Goal: Book appointment/travel/reservation

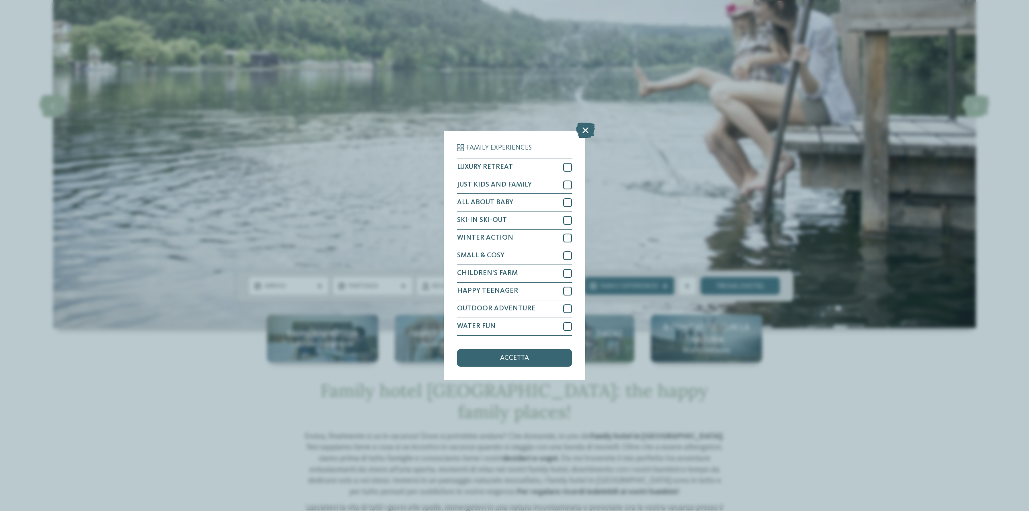
click at [652, 168] on div "Family Experiences LUXURY RETREAT JUST KIDS AND FAMILY" at bounding box center [514, 255] width 1029 height 511
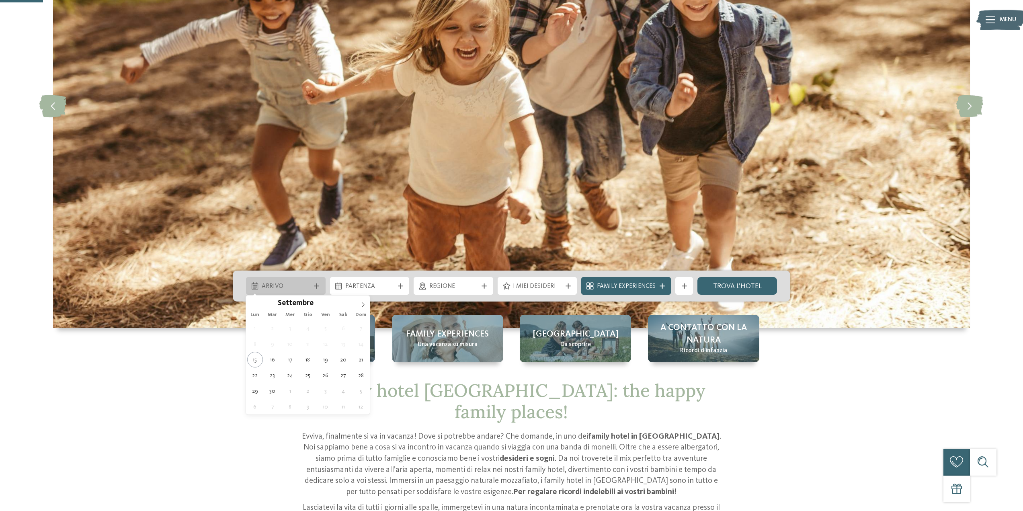
click at [299, 288] on span "Arrivo" at bounding box center [286, 286] width 49 height 9
click at [366, 305] on icon at bounding box center [363, 305] width 6 height 6
click at [364, 305] on icon at bounding box center [363, 305] width 6 height 6
click at [360, 305] on icon at bounding box center [363, 305] width 6 height 6
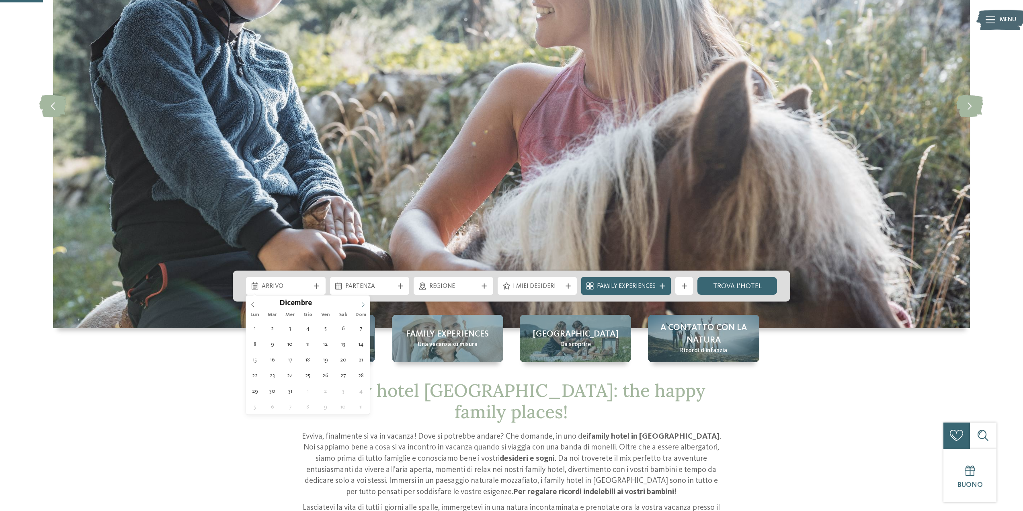
type input "****"
click at [361, 302] on icon at bounding box center [363, 305] width 6 height 6
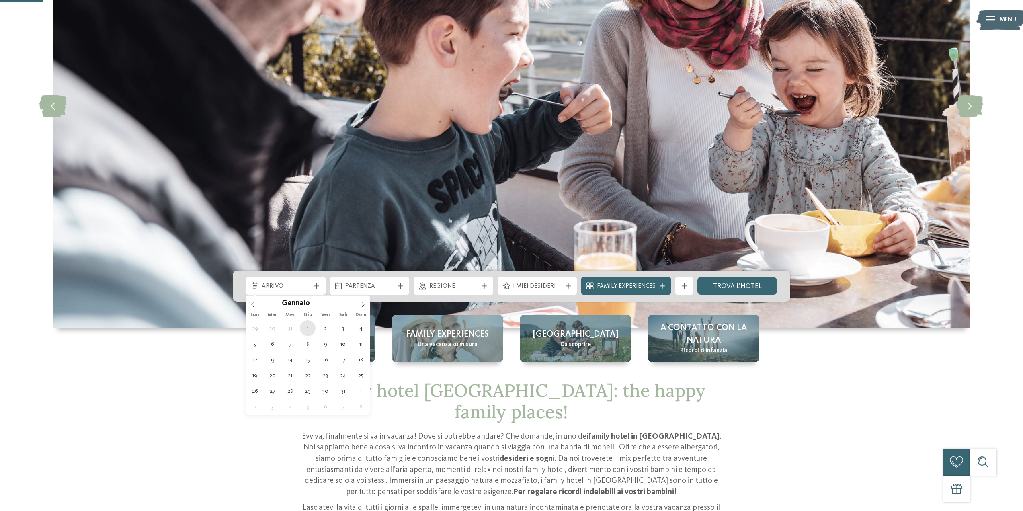
type div "01.01.2026"
type input "****"
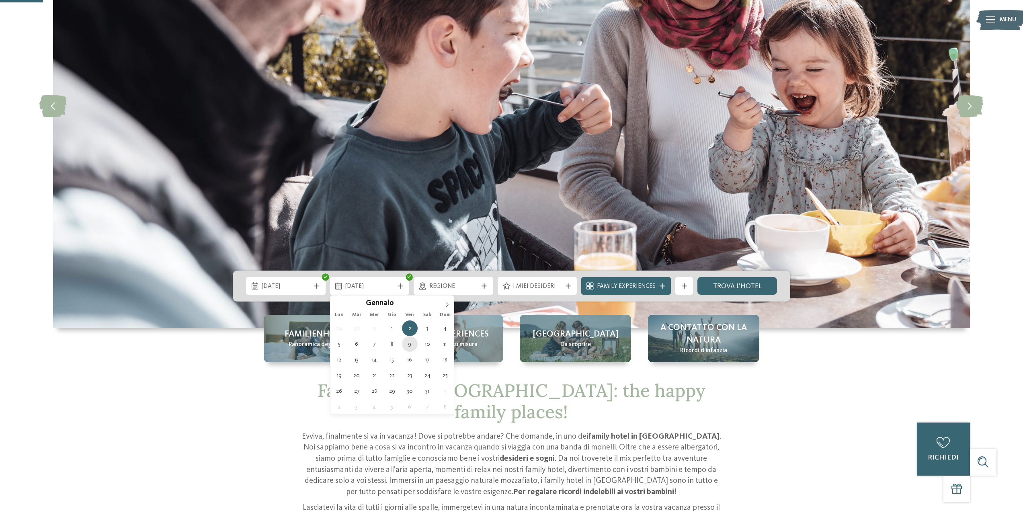
type div "09.01.2026"
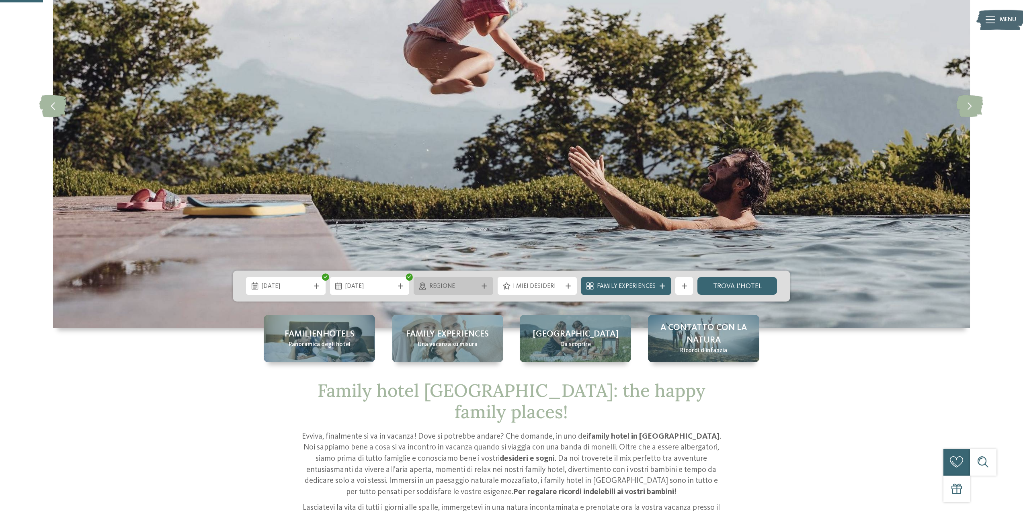
click at [456, 288] on span "Regione" at bounding box center [453, 286] width 49 height 9
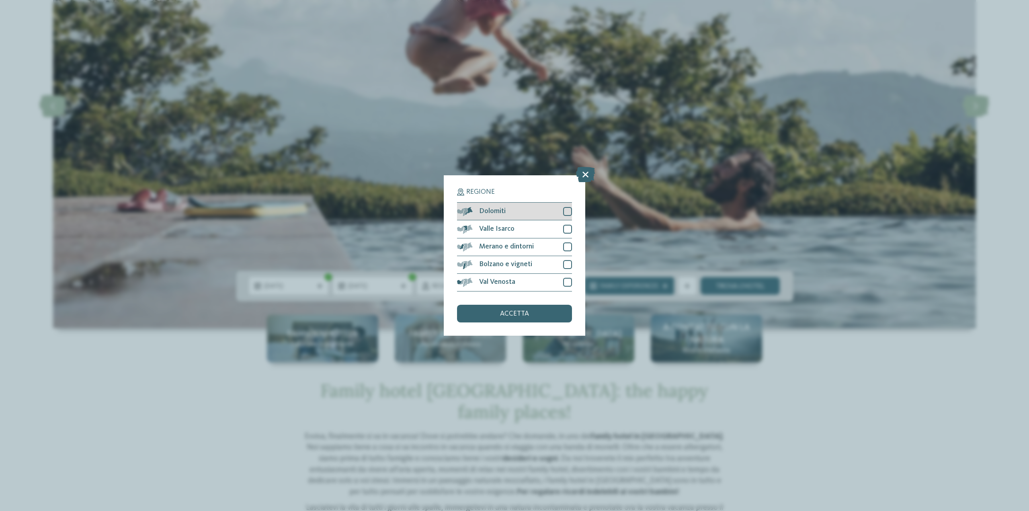
click at [567, 213] on div at bounding box center [567, 211] width 9 height 9
click at [569, 225] on div at bounding box center [567, 229] width 9 height 9
click at [565, 244] on div at bounding box center [567, 246] width 9 height 9
click at [564, 263] on div at bounding box center [567, 264] width 9 height 9
click at [569, 283] on div at bounding box center [567, 282] width 9 height 9
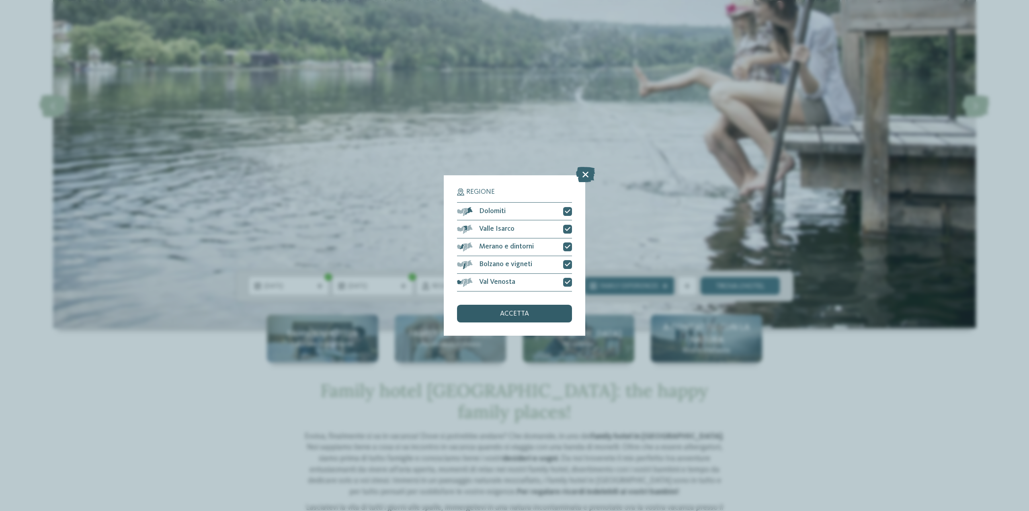
click at [495, 312] on div "accetta" at bounding box center [514, 314] width 115 height 18
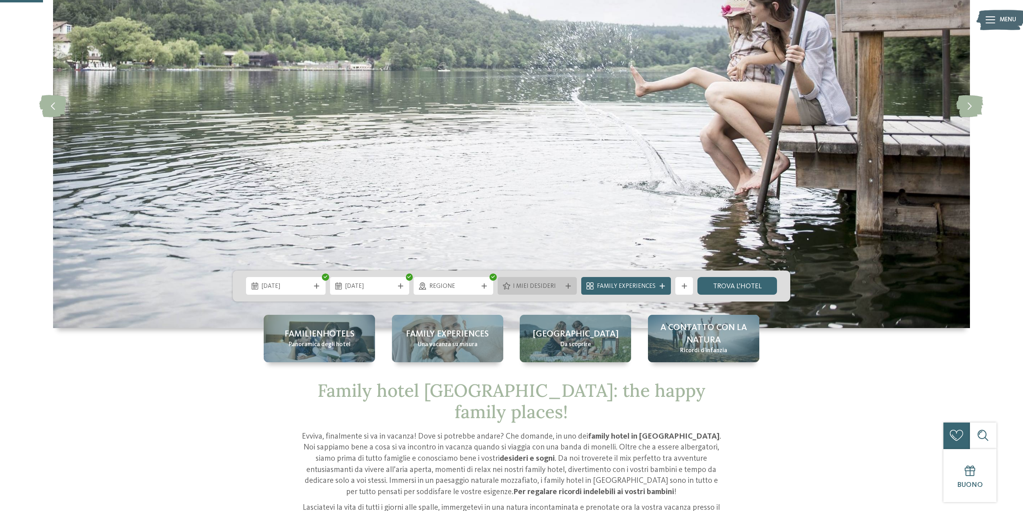
click at [552, 288] on span "I miei desideri" at bounding box center [537, 286] width 49 height 9
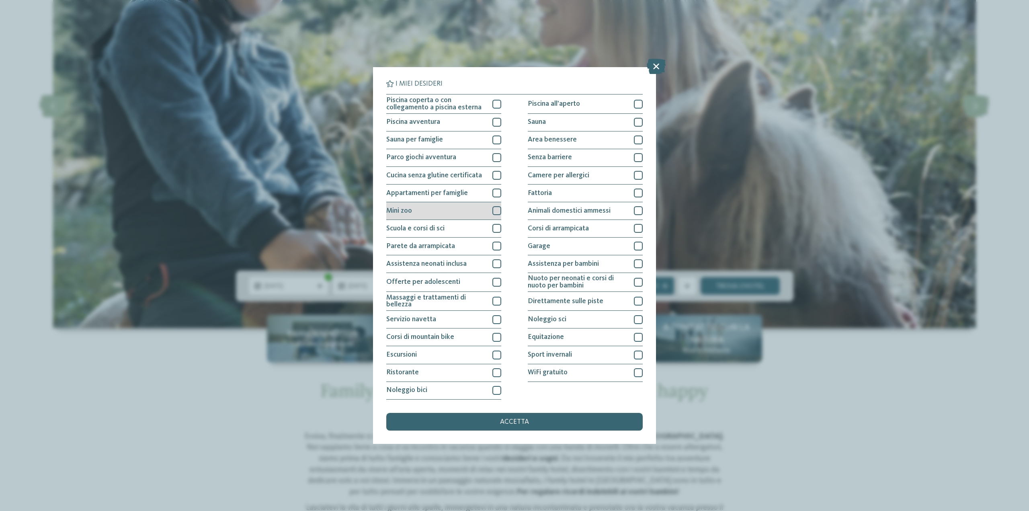
click at [496, 213] on div at bounding box center [497, 210] width 9 height 9
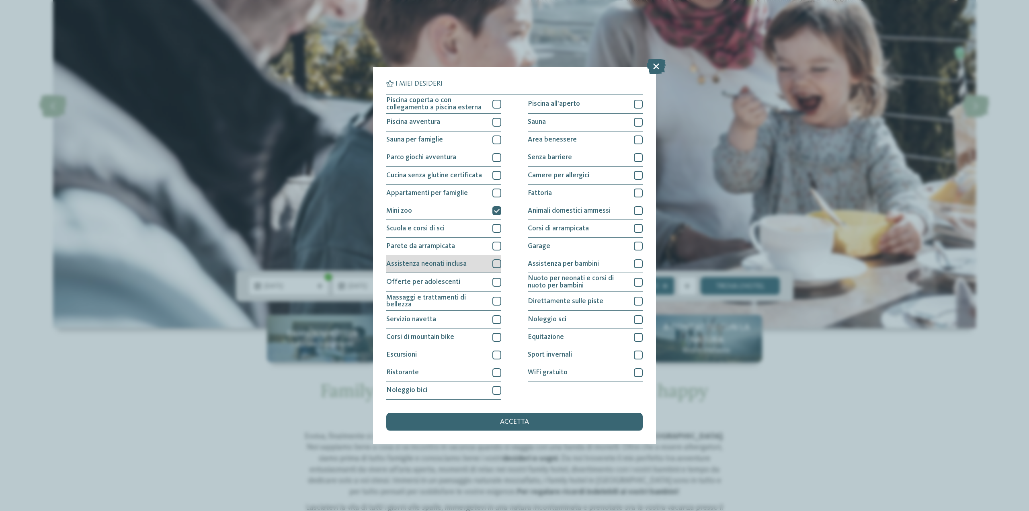
click at [496, 266] on div at bounding box center [497, 263] width 9 height 9
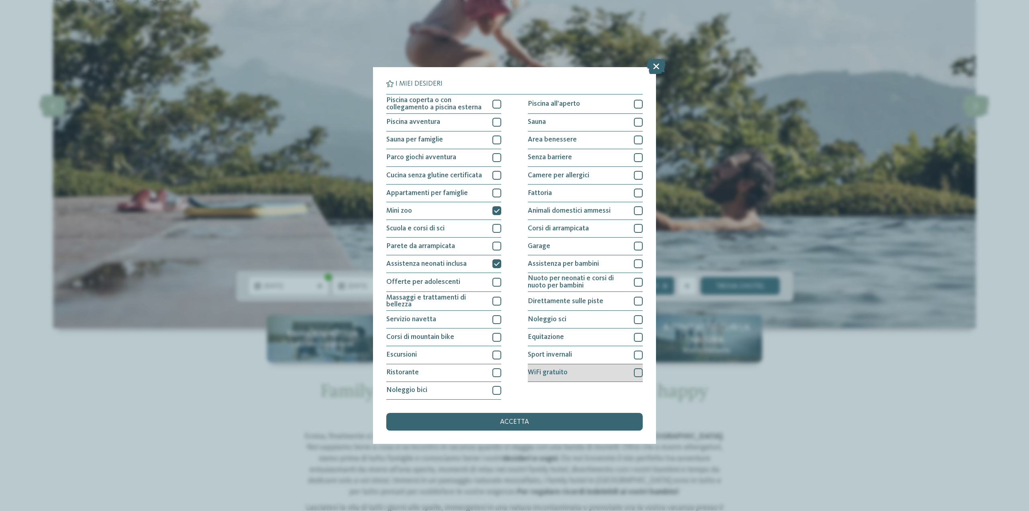
click at [635, 376] on div at bounding box center [638, 372] width 9 height 9
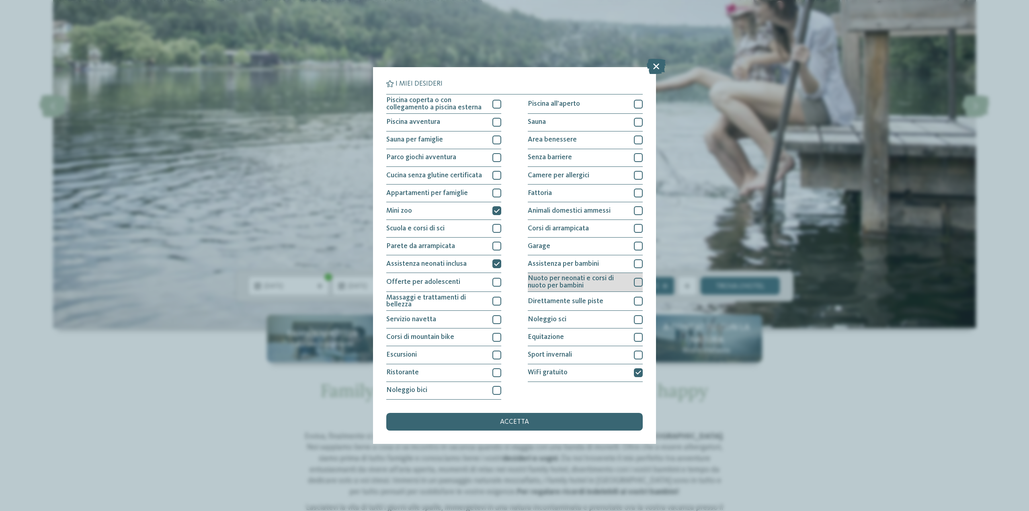
click at [639, 283] on div at bounding box center [638, 282] width 9 height 9
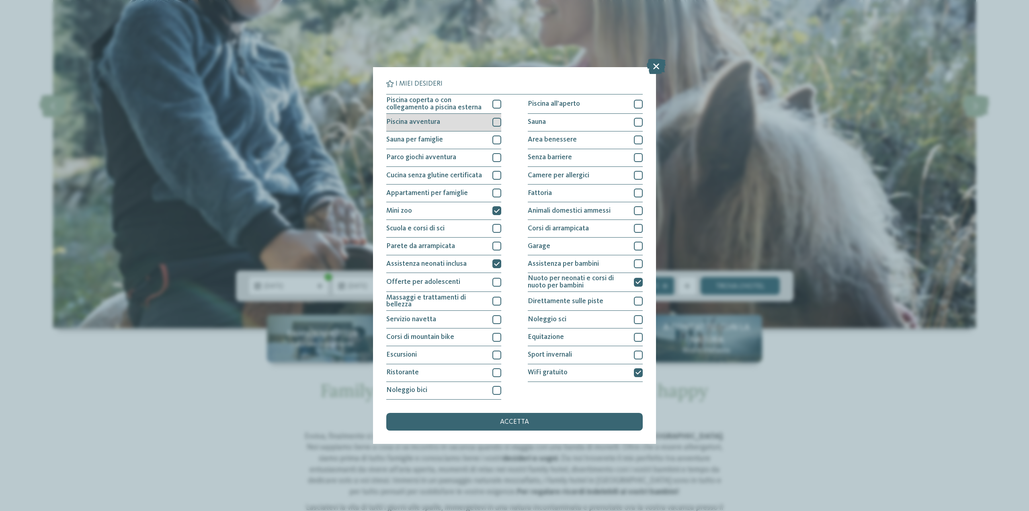
click at [499, 124] on div at bounding box center [497, 122] width 9 height 9
click at [499, 138] on div at bounding box center [497, 140] width 9 height 9
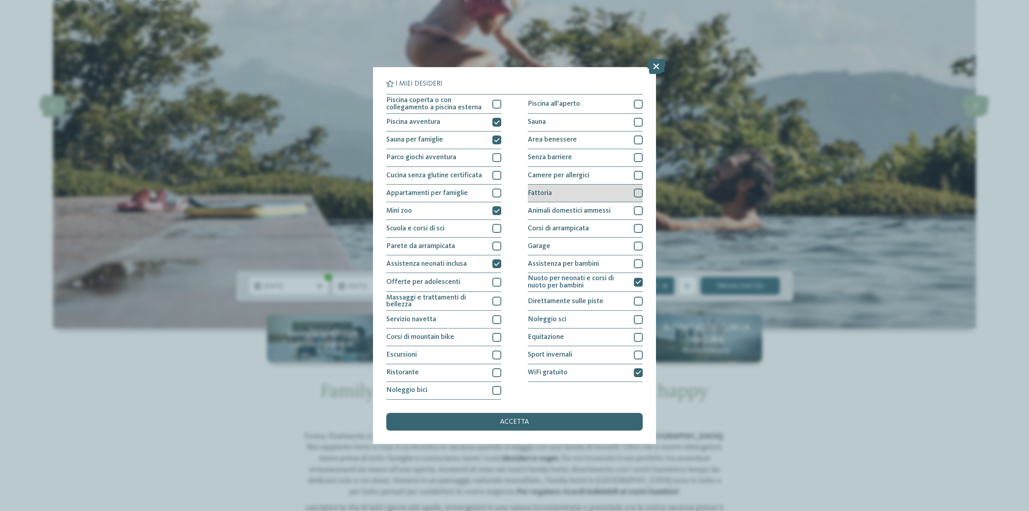
click at [640, 191] on div at bounding box center [638, 193] width 9 height 9
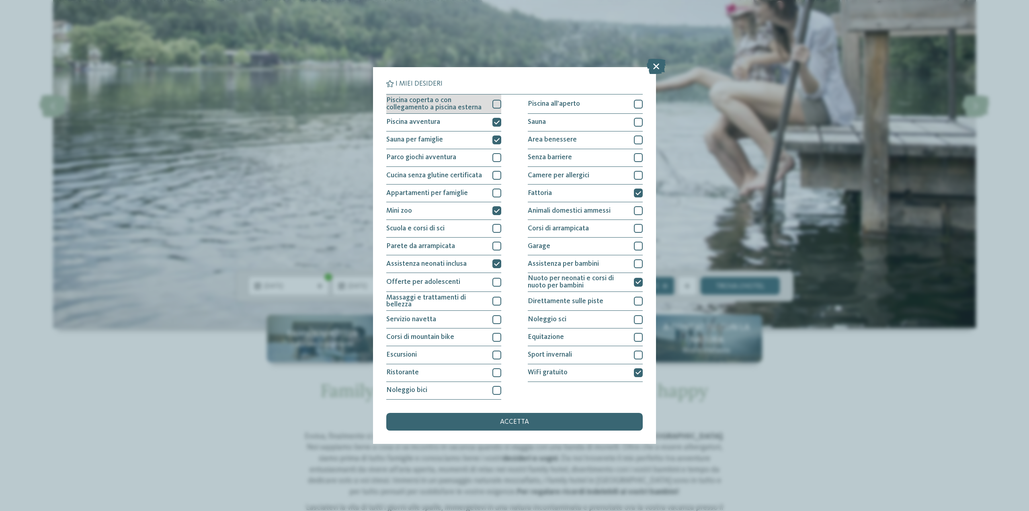
click at [498, 100] on div at bounding box center [497, 104] width 9 height 9
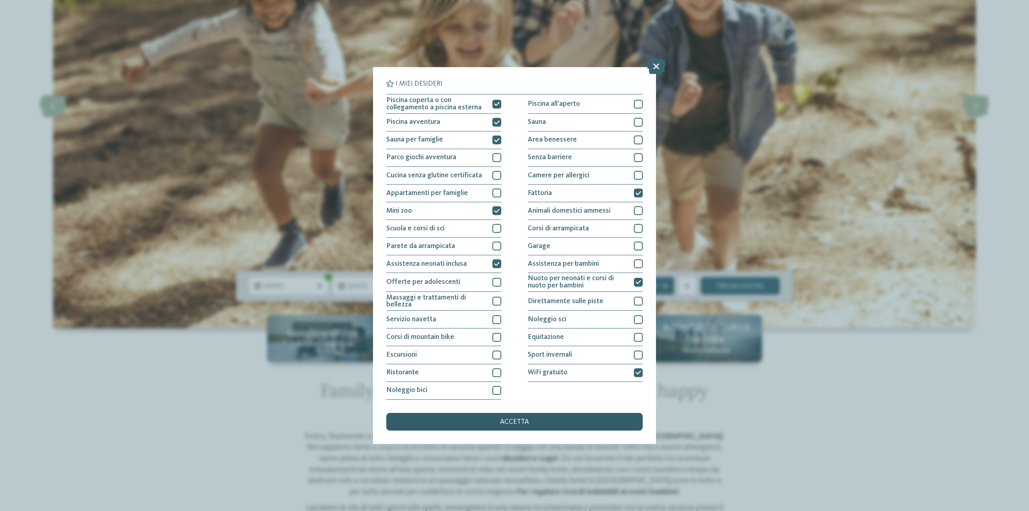
click at [480, 415] on div "accetta" at bounding box center [514, 422] width 257 height 18
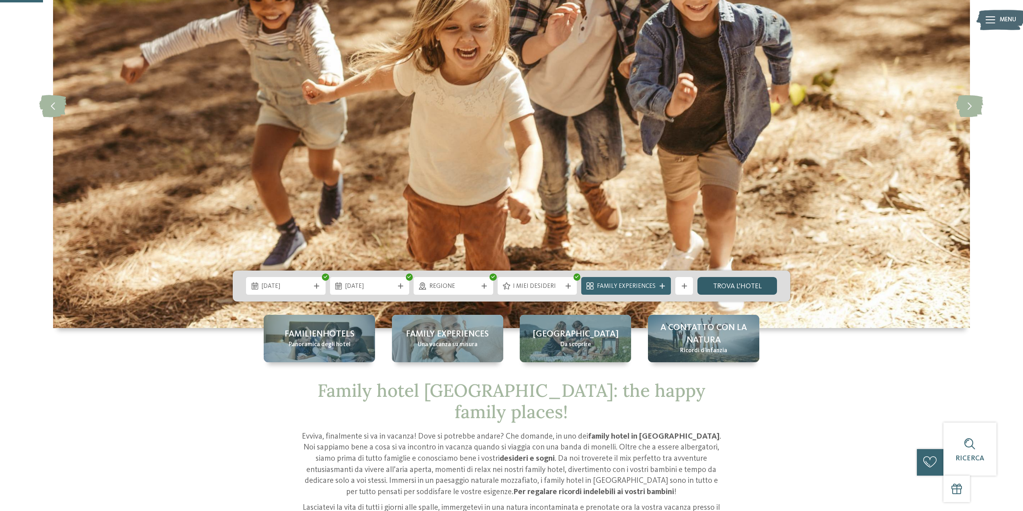
click at [729, 285] on link "trova l’hotel" at bounding box center [738, 286] width 80 height 18
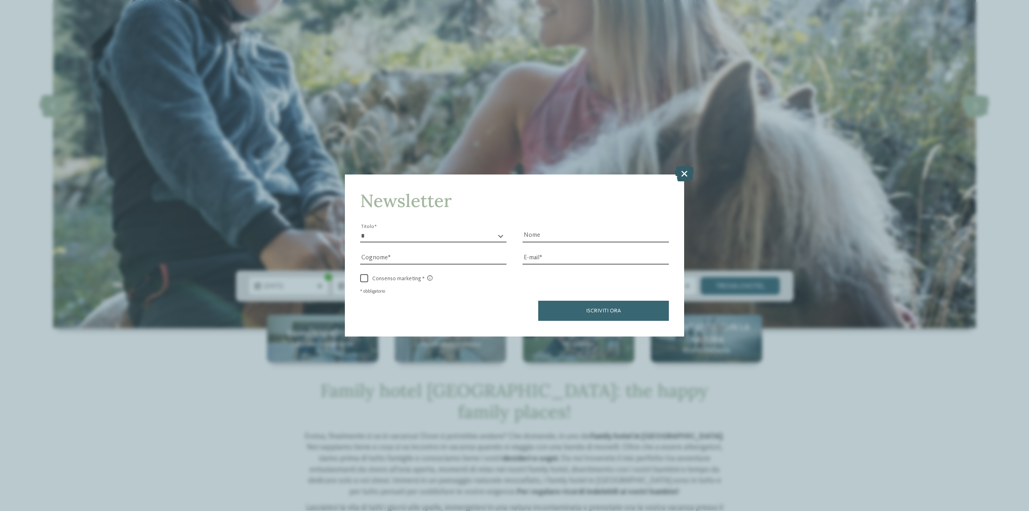
click at [682, 173] on icon at bounding box center [684, 173] width 19 height 15
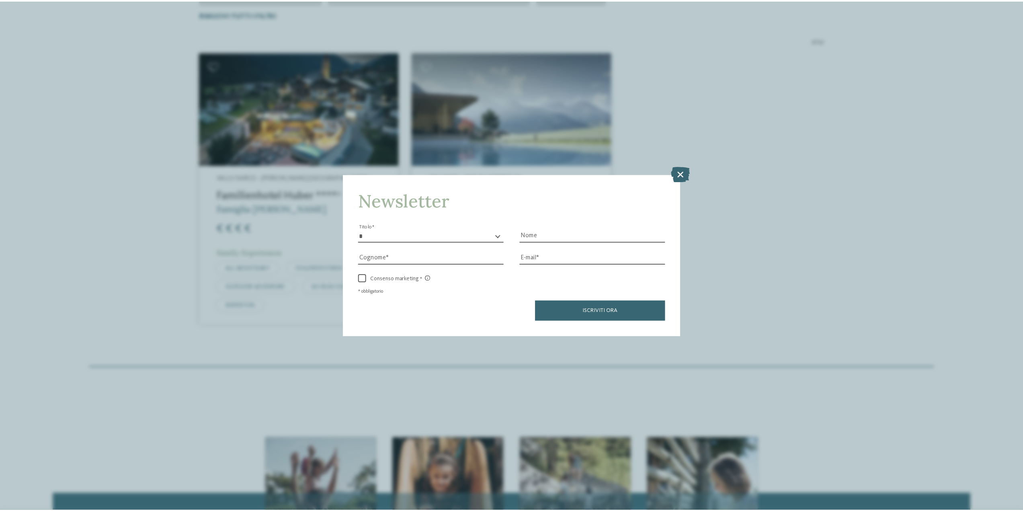
scroll to position [339, 0]
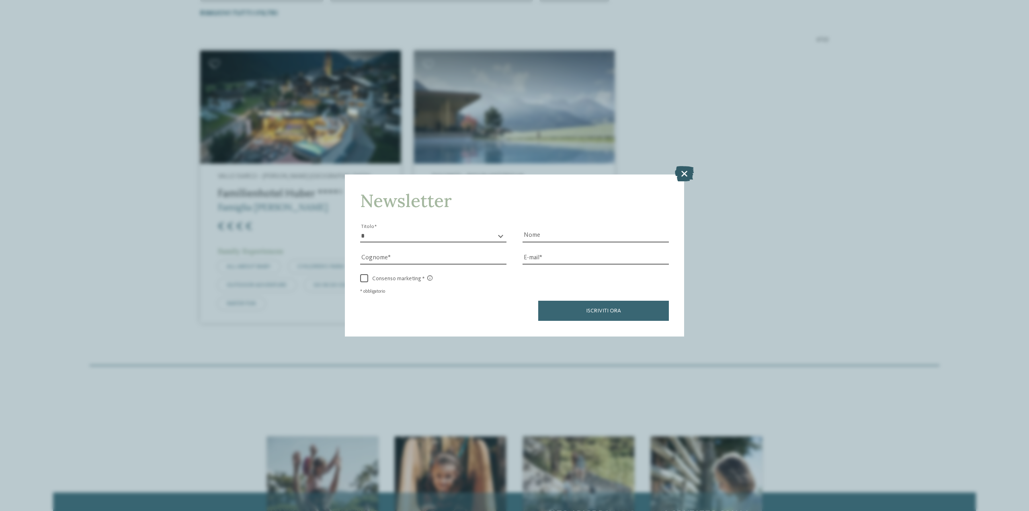
click at [685, 176] on icon at bounding box center [684, 173] width 19 height 15
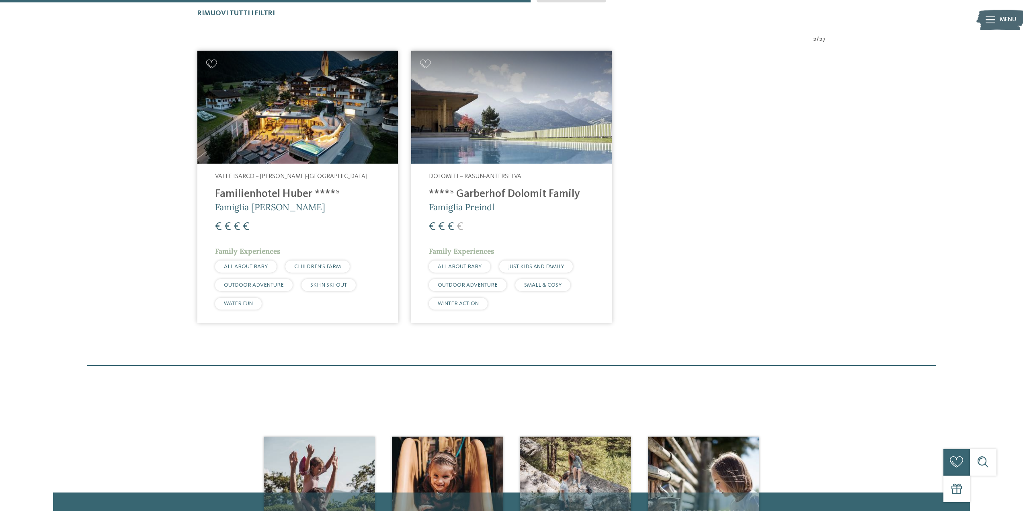
click at [256, 113] on img at bounding box center [297, 107] width 201 height 113
click at [573, 120] on img at bounding box center [511, 107] width 201 height 113
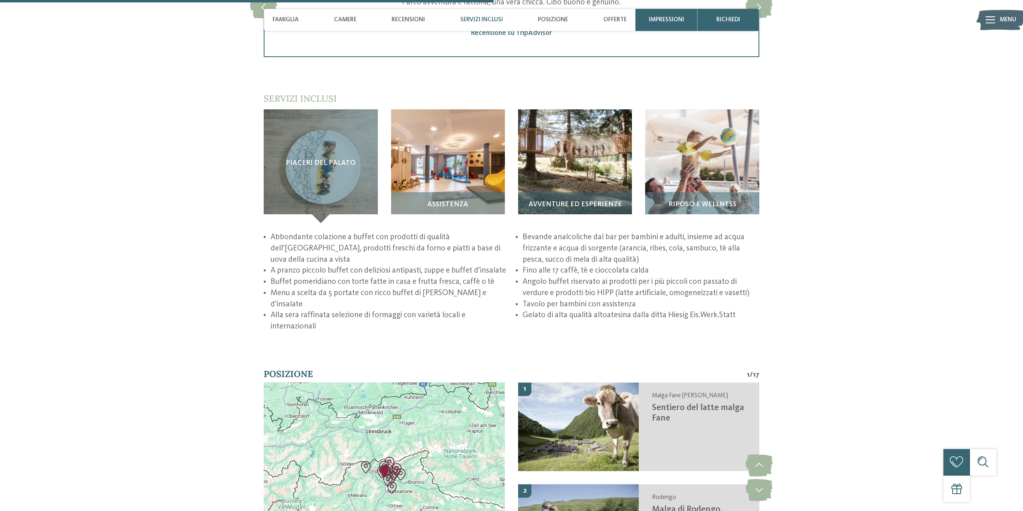
scroll to position [1608, 0]
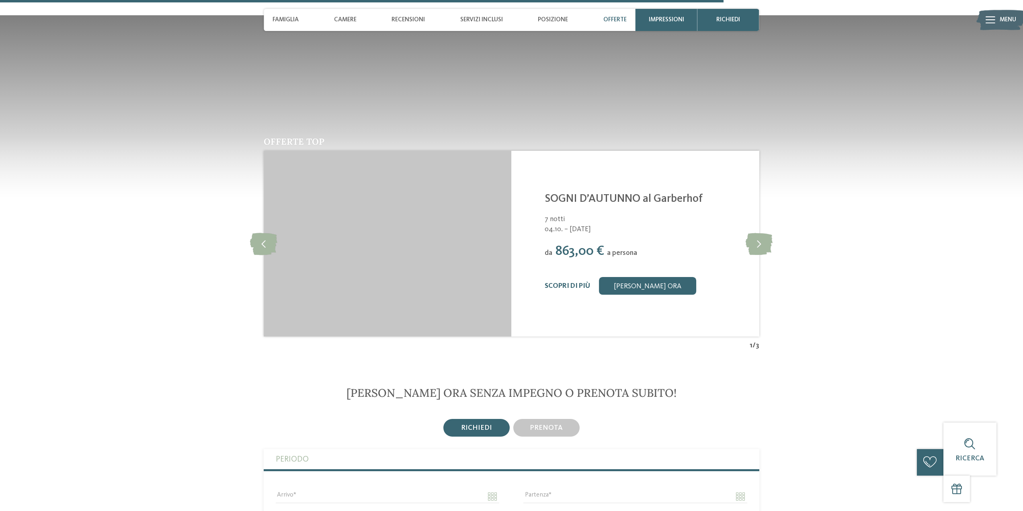
scroll to position [2453, 0]
